Goal: Task Accomplishment & Management: Manage account settings

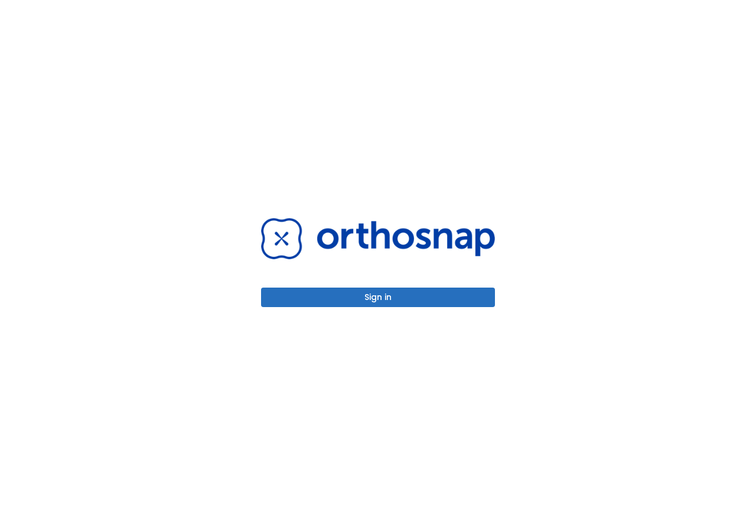
click at [433, 302] on button "Sign in" at bounding box center [378, 297] width 234 height 19
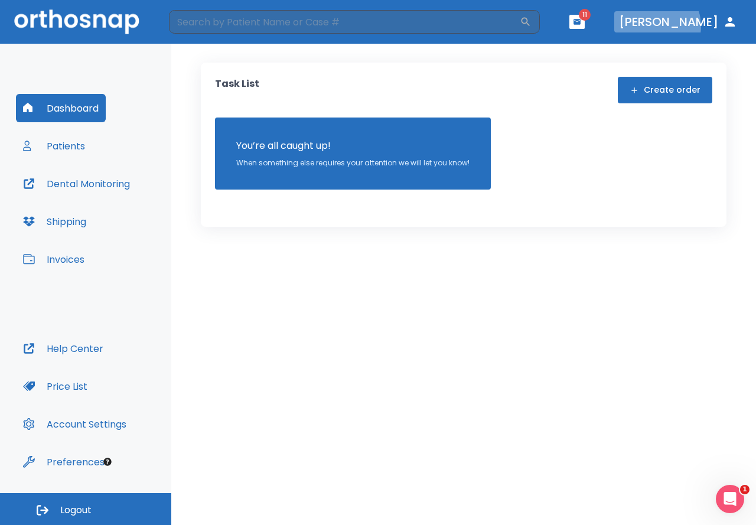
click at [697, 26] on button "[PERSON_NAME]" at bounding box center [678, 21] width 128 height 21
click at [681, 39] on header "​ 11 [PERSON_NAME]" at bounding box center [378, 22] width 756 height 44
click at [686, 22] on button "[PERSON_NAME]" at bounding box center [678, 21] width 128 height 21
click at [622, 10] on header "​ 11 [PERSON_NAME]" at bounding box center [378, 22] width 756 height 44
click at [581, 18] on icon "button" at bounding box center [577, 22] width 8 height 8
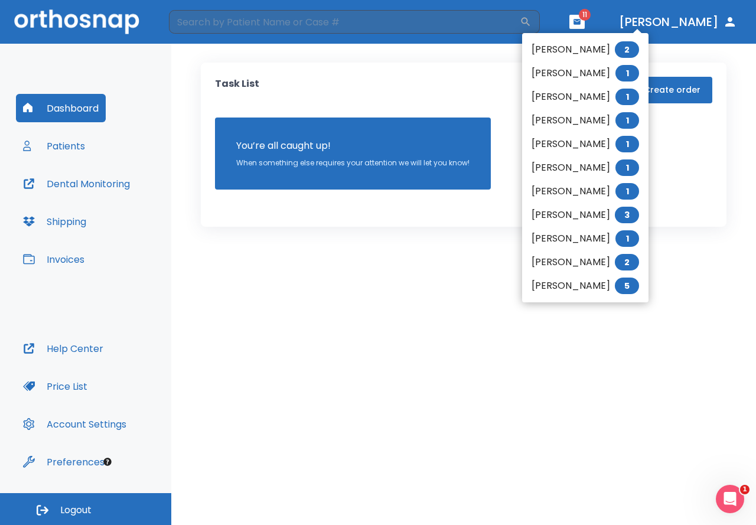
click at [529, 56] on li "[PERSON_NAME] 2" at bounding box center [585, 50] width 126 height 24
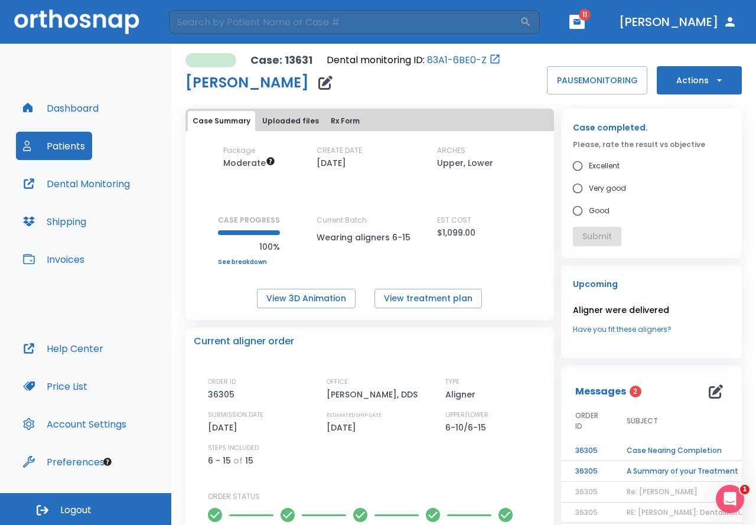
scroll to position [409, 0]
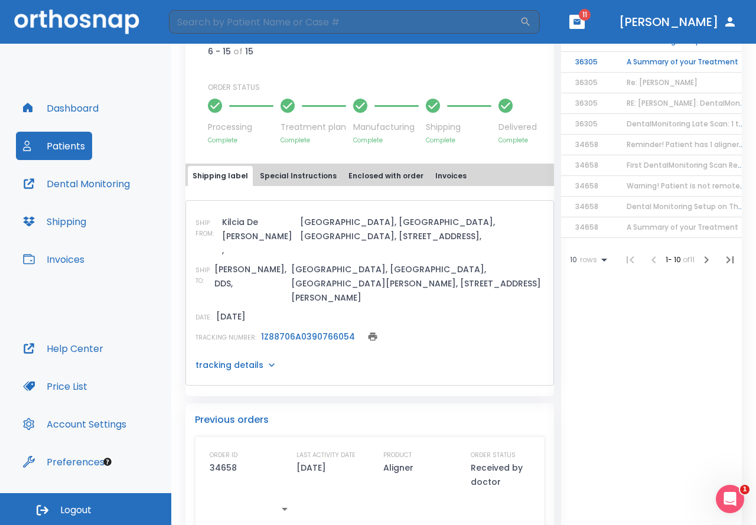
click at [239, 359] on p "tracking details" at bounding box center [229, 365] width 68 height 12
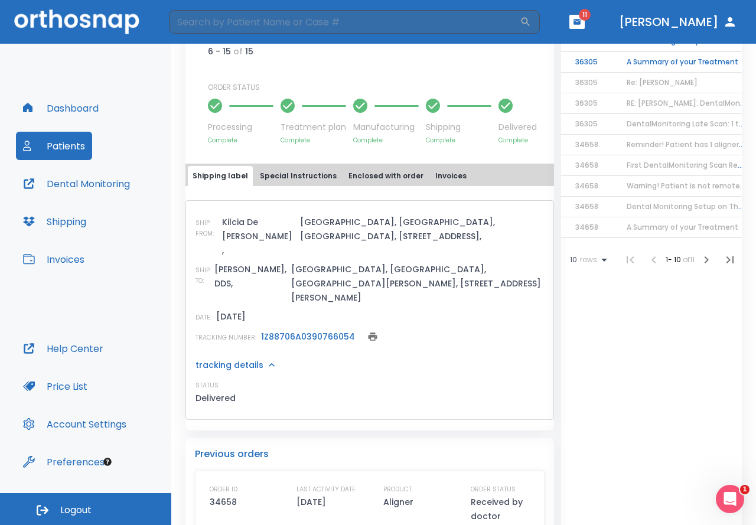
click at [239, 359] on p "tracking details" at bounding box center [229, 365] width 68 height 12
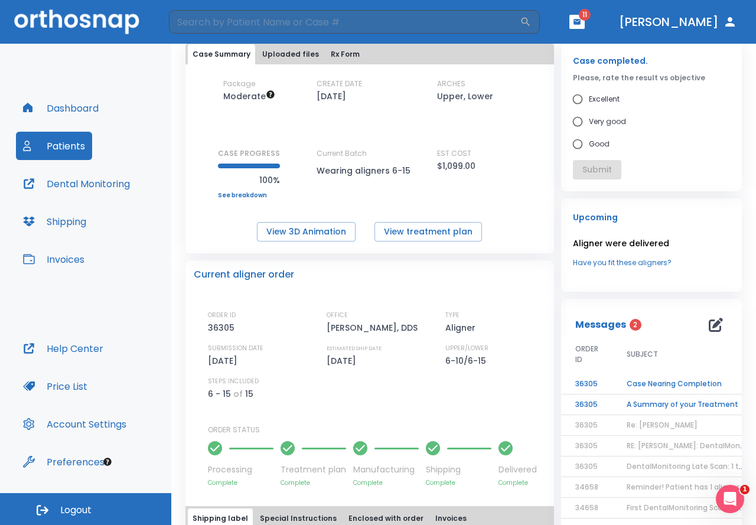
scroll to position [236, 0]
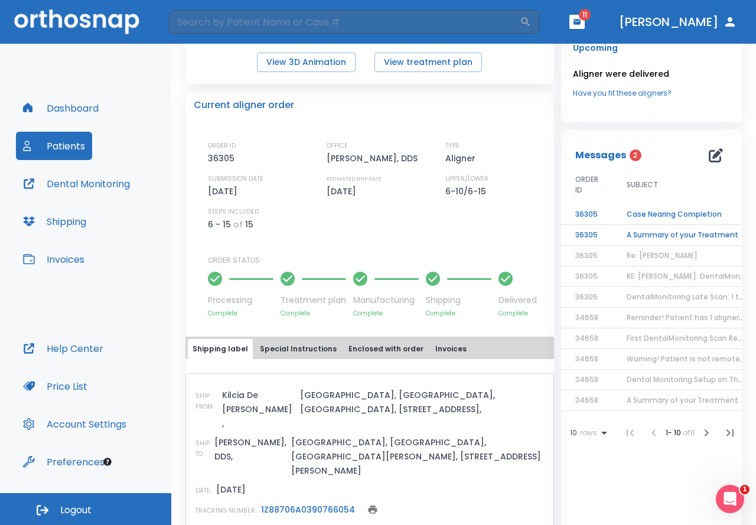
click at [668, 232] on td "A Summary of your Treatment" at bounding box center [686, 235] width 148 height 21
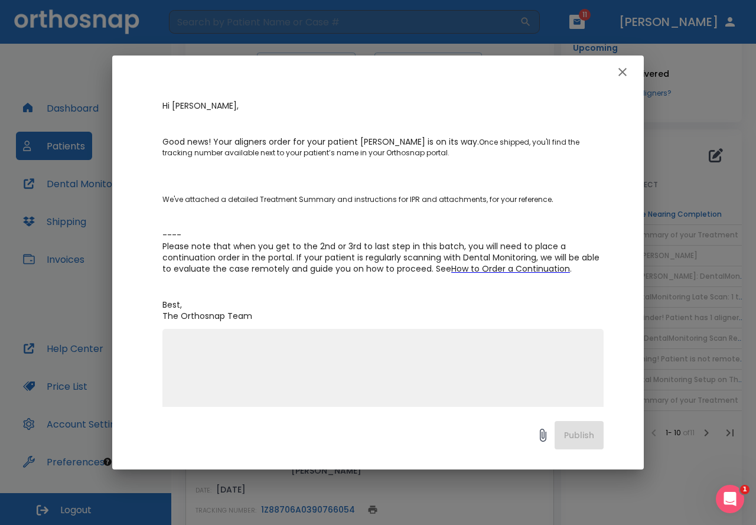
scroll to position [112, 0]
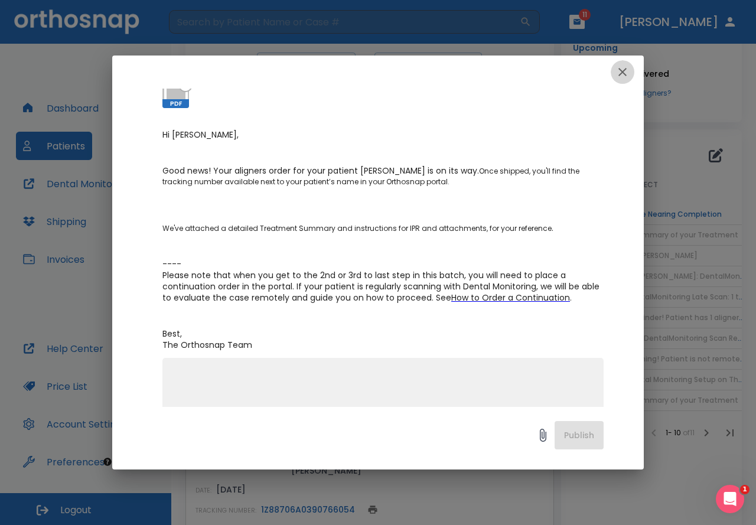
click at [615, 71] on button "button" at bounding box center [623, 72] width 24 height 24
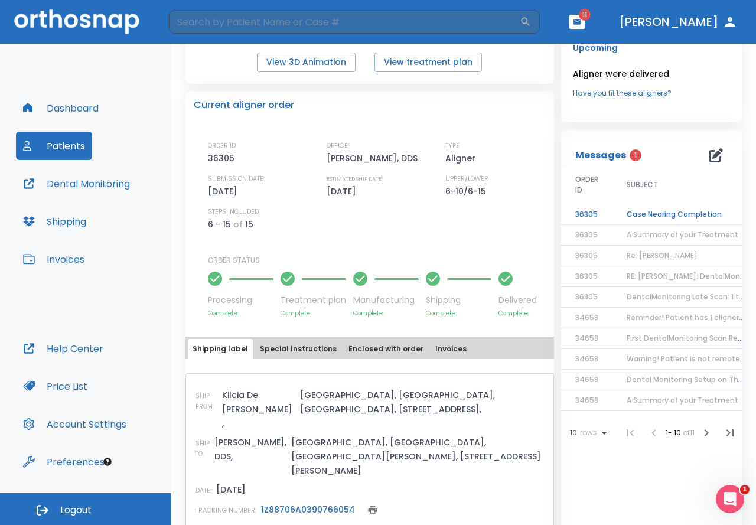
click at [672, 212] on td "Case Nearing Completion" at bounding box center [686, 214] width 148 height 21
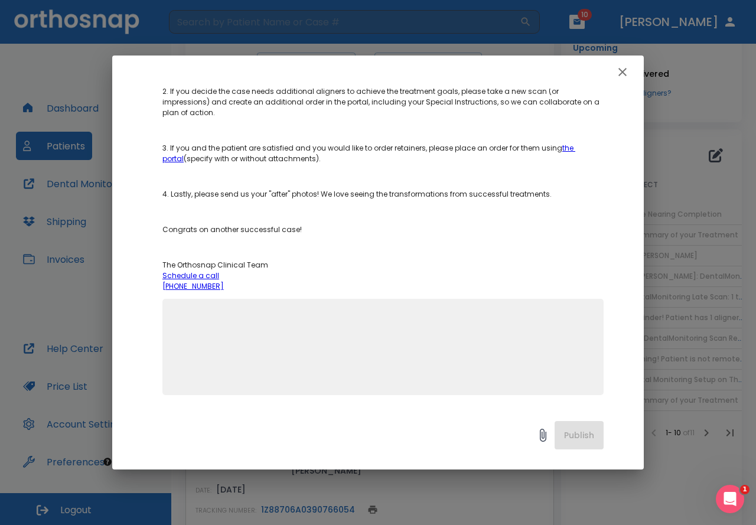
scroll to position [0, 0]
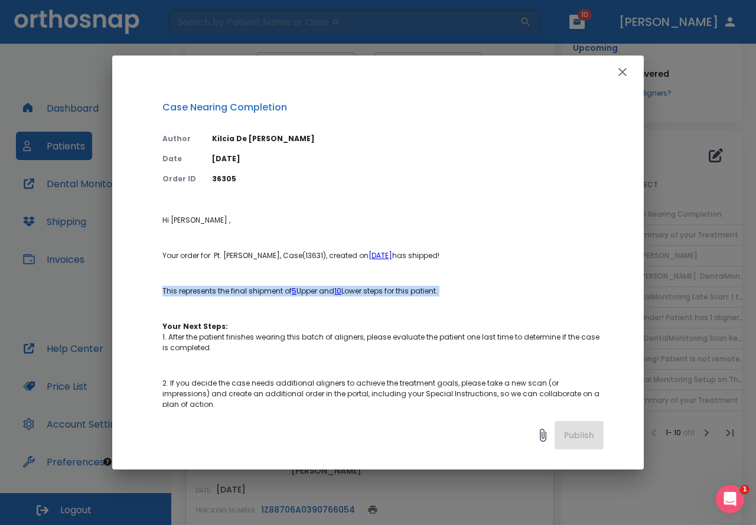
drag, startPoint x: 163, startPoint y: 291, endPoint x: 494, endPoint y: 296, distance: 330.7
click at [494, 296] on p "Hi [PERSON_NAME] , Your order for Pt. [PERSON_NAME], Case(13631), created on [D…" at bounding box center [382, 399] width 441 height 368
click at [626, 70] on icon "button" at bounding box center [622, 72] width 14 height 14
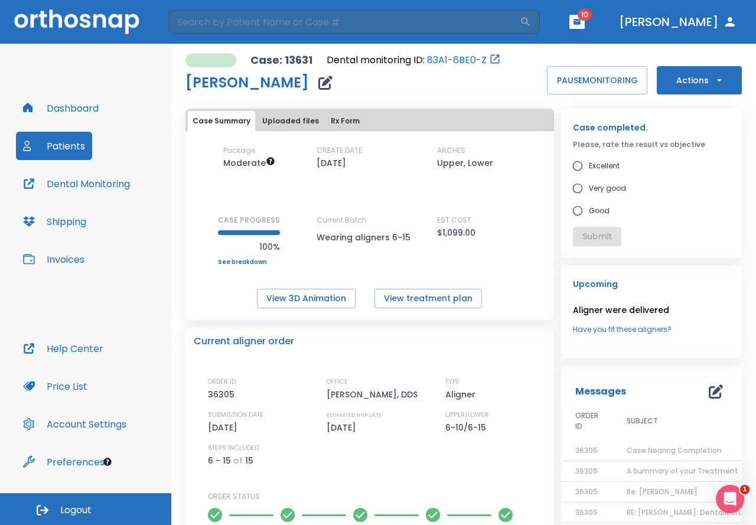
click at [60, 254] on button "Invoices" at bounding box center [54, 259] width 76 height 28
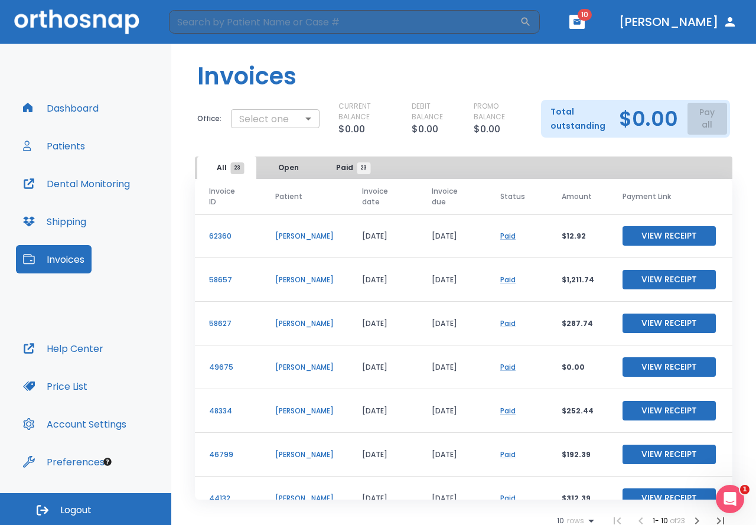
click at [282, 116] on body "​ 10 [PERSON_NAME] Dashboard Patients Dental Monitoring Shipping Invoices Help …" at bounding box center [378, 262] width 756 height 525
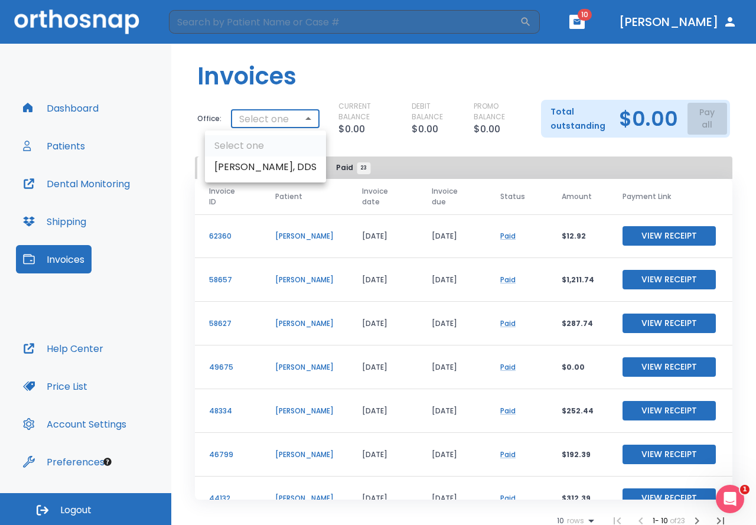
click at [282, 116] on div at bounding box center [378, 262] width 756 height 525
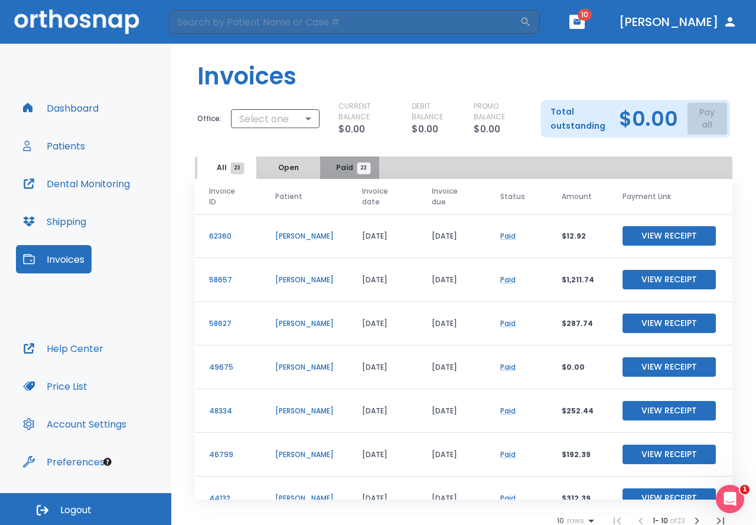
click at [337, 169] on span "Paid 23" at bounding box center [350, 167] width 28 height 11
